Goal: Transaction & Acquisition: Book appointment/travel/reservation

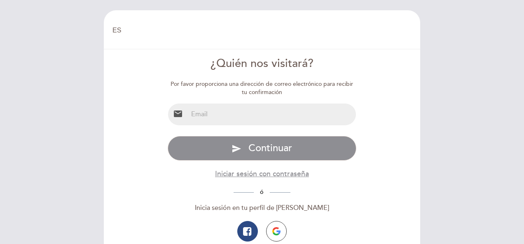
select select "es"
click at [228, 111] on input "email" at bounding box center [272, 115] width 168 height 22
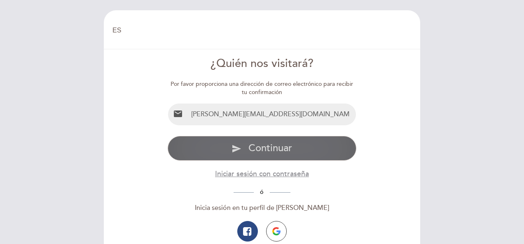
type input "[PERSON_NAME][EMAIL_ADDRESS][DOMAIN_NAME]"
click at [273, 156] on button "send Continuar" at bounding box center [262, 148] width 189 height 25
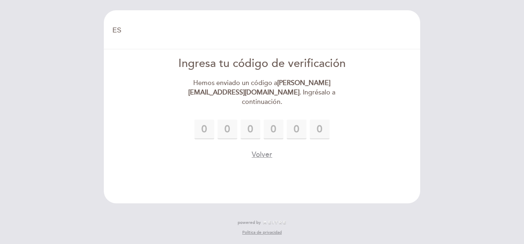
type input "5"
type input "1"
type input "2"
type input "6"
type input "5"
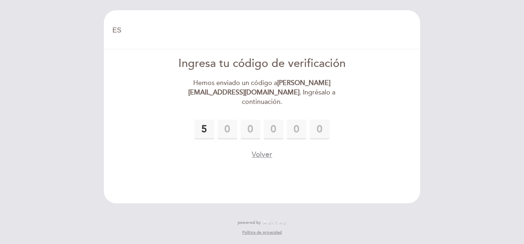
type input "7"
click at [264, 150] on button "Volver" at bounding box center [261, 155] width 21 height 10
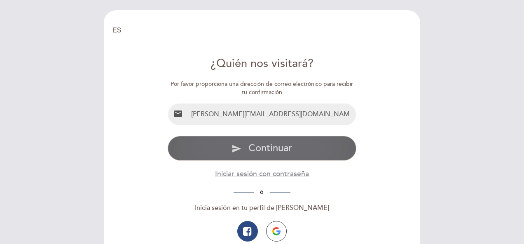
click at [285, 150] on span "Continuar" at bounding box center [270, 148] width 44 height 12
